Goal: Information Seeking & Learning: Get advice/opinions

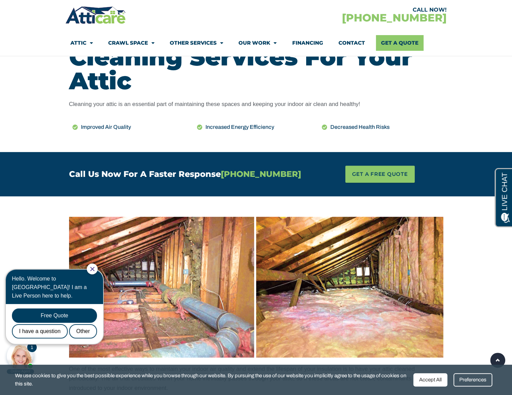
scroll to position [306, 0]
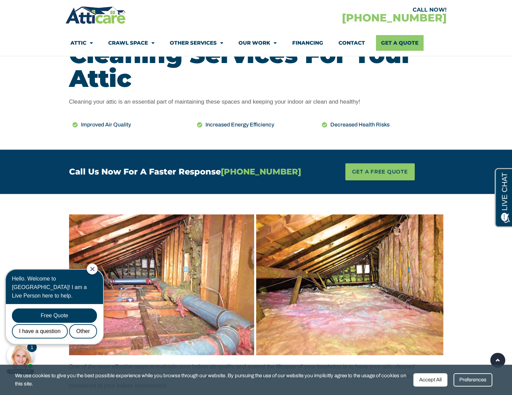
click at [94, 270] on icon "Close Chat" at bounding box center [92, 269] width 4 height 4
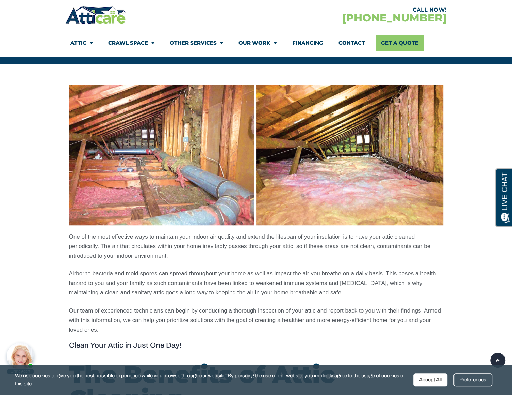
scroll to position [375, 0]
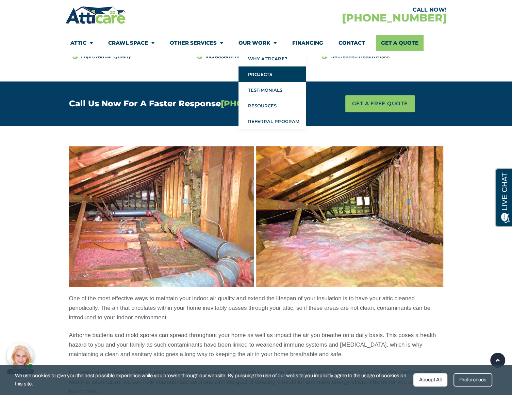
click at [274, 75] on link "Projects" at bounding box center [272, 74] width 67 height 16
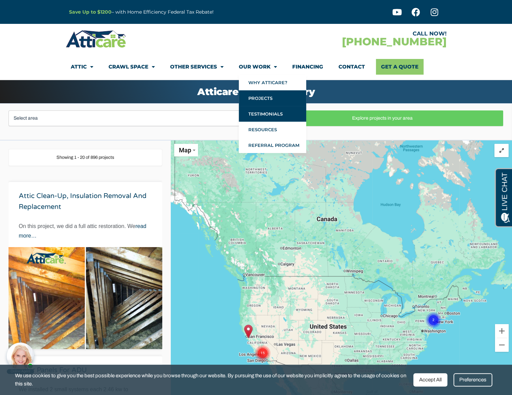
click at [267, 118] on link "Testimonials" at bounding box center [272, 114] width 67 height 16
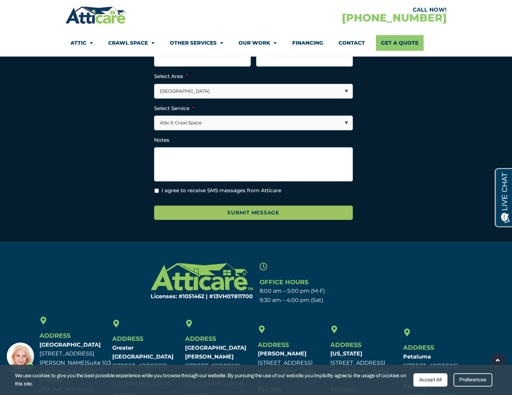
scroll to position [641, 0]
